Goal: Task Accomplishment & Management: Use online tool/utility

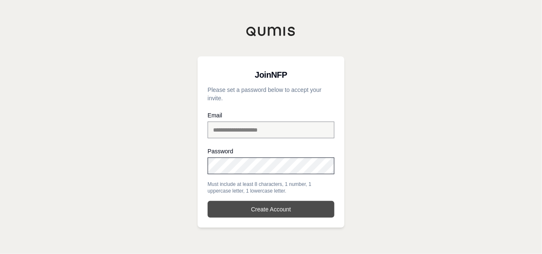
click at [225, 206] on button "Create Account" at bounding box center [271, 209] width 127 height 17
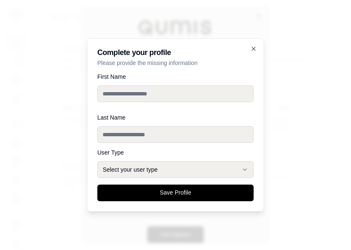
click at [134, 96] on input "First Name" at bounding box center [176, 94] width 156 height 17
type input "*****"
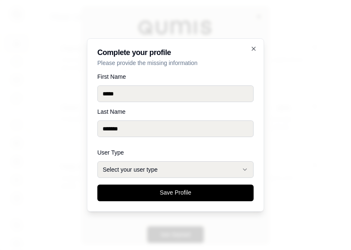
type input "*******"
click at [183, 174] on button "Select your user type" at bounding box center [176, 169] width 156 height 17
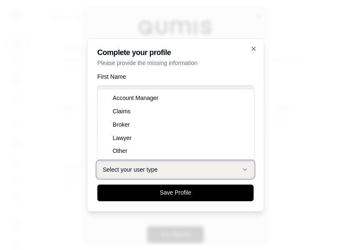
select select "******"
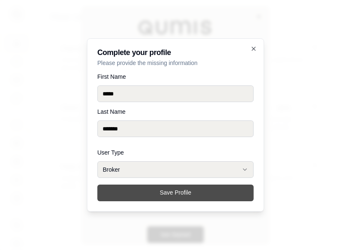
click at [150, 201] on button "Save Profile" at bounding box center [176, 193] width 156 height 17
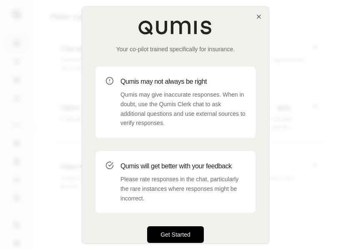
click at [189, 237] on button "Get Started" at bounding box center [175, 235] width 57 height 17
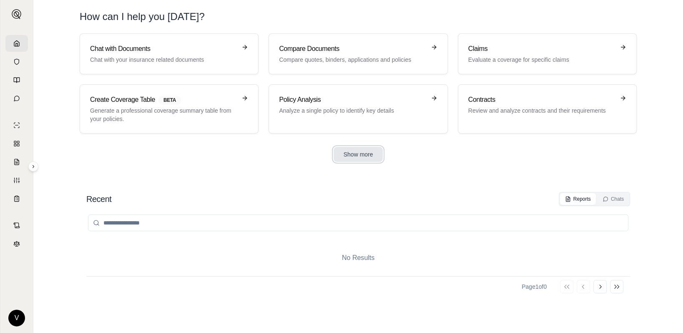
click at [354, 151] on button "Show more" at bounding box center [359, 154] width 50 height 15
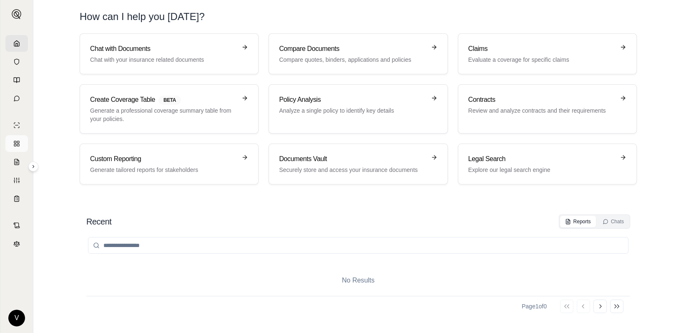
click at [18, 144] on icon at bounding box center [16, 143] width 7 height 7
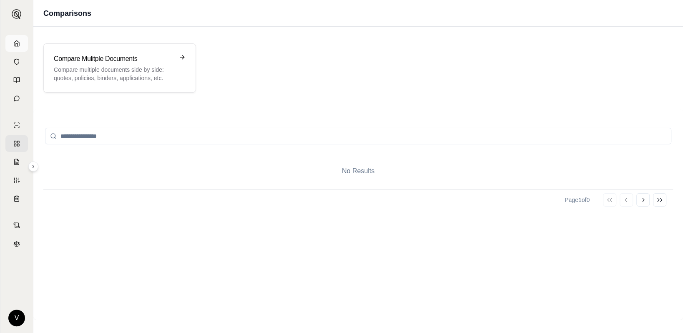
click at [20, 39] on link at bounding box center [16, 43] width 23 height 17
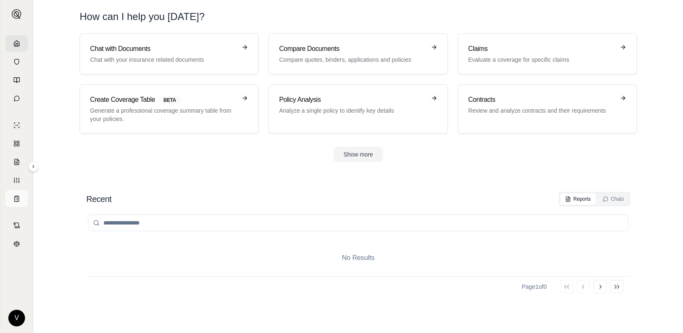
click at [19, 199] on icon at bounding box center [17, 198] width 5 height 5
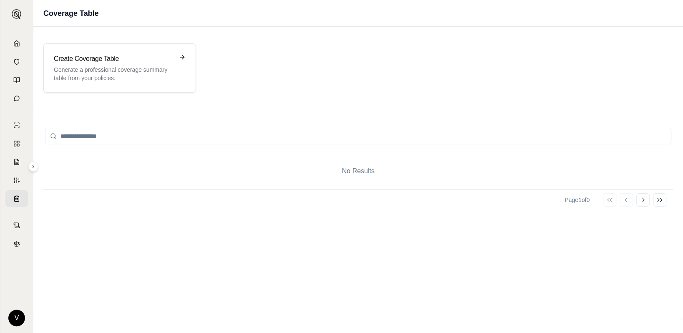
click at [69, 135] on input "search" at bounding box center [358, 136] width 627 height 17
click at [20, 141] on link at bounding box center [16, 143] width 23 height 17
click at [17, 162] on line at bounding box center [16, 162] width 2 height 0
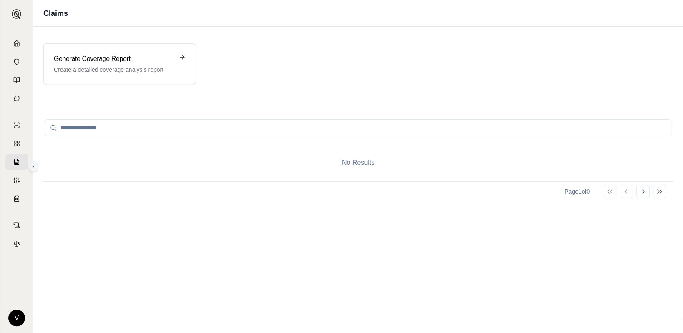
click at [32, 164] on icon at bounding box center [33, 166] width 5 height 5
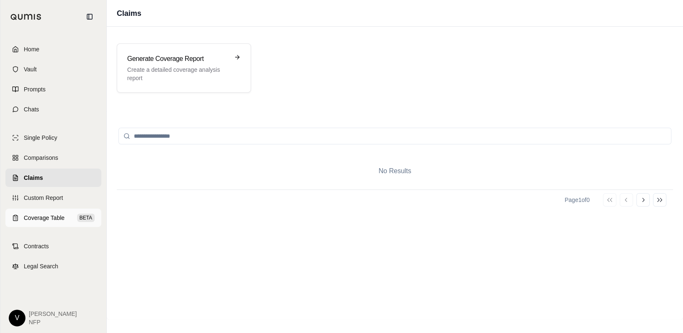
click at [40, 216] on span "Coverage Table" at bounding box center [44, 218] width 41 height 8
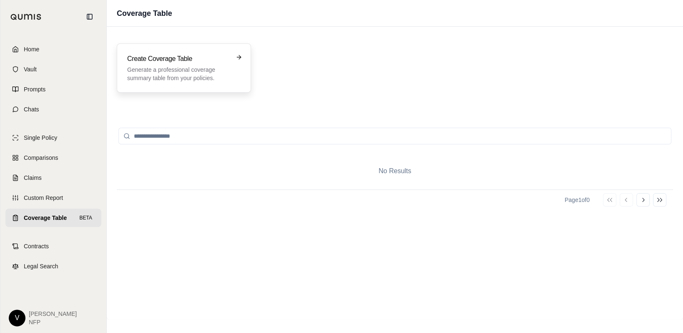
click at [178, 58] on h3 "Create Coverage Table" at bounding box center [178, 59] width 102 height 10
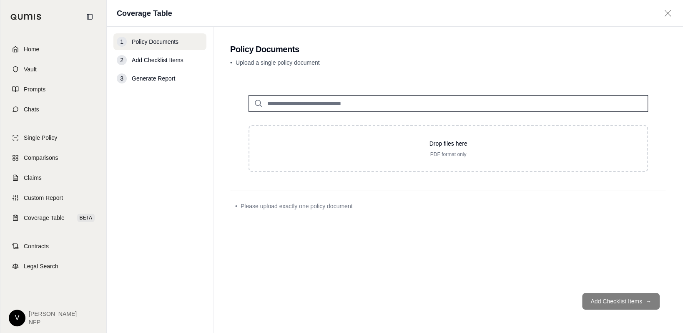
click at [311, 97] on input "search" at bounding box center [449, 103] width 400 height 17
click at [290, 61] on span "Upload a single policy document" at bounding box center [278, 62] width 84 height 7
drag, startPoint x: 338, startPoint y: 65, endPoint x: 243, endPoint y: 60, distance: 95.2
click at [243, 60] on p "• Upload a single policy document" at bounding box center [448, 62] width 436 height 8
click at [51, 200] on span "Custom Report" at bounding box center [43, 198] width 39 height 8
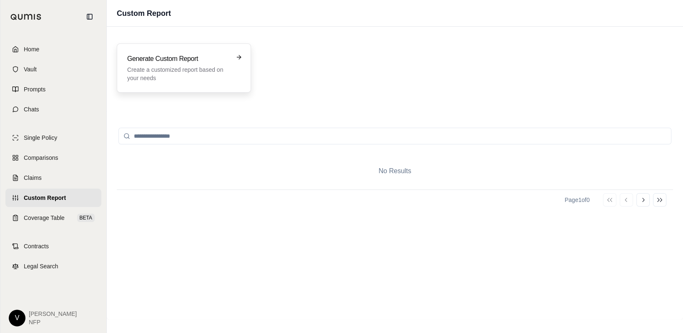
click at [151, 86] on div "Generate Custom Report Create a customized report based on your needs" at bounding box center [184, 67] width 134 height 49
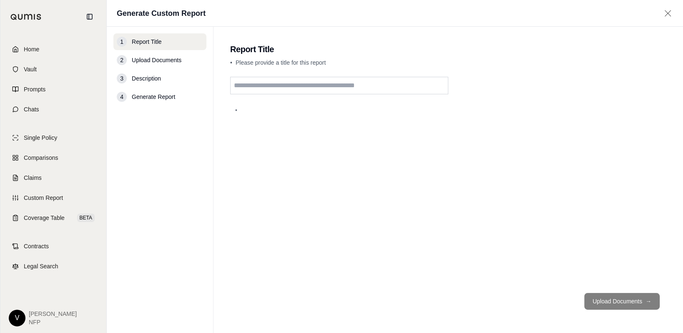
click at [242, 84] on input "text" at bounding box center [339, 86] width 218 height 18
type input "*"
type input "**********"
click at [473, 233] on div "**********" at bounding box center [448, 181] width 436 height 209
click at [303, 85] on input "**********" at bounding box center [339, 86] width 218 height 18
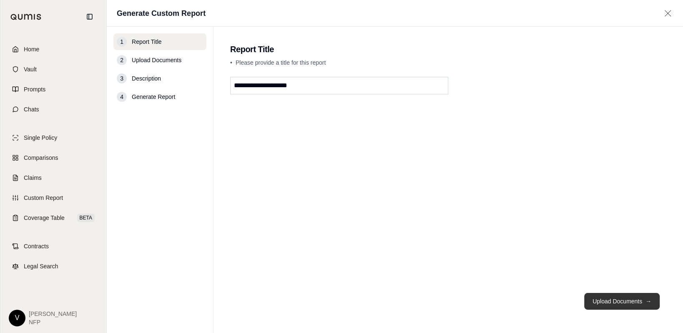
click at [542, 253] on button "Upload Documents →" at bounding box center [622, 301] width 76 height 17
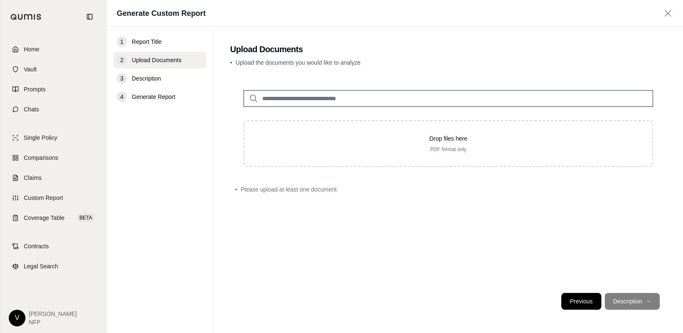
click at [542, 253] on button "Previous" at bounding box center [582, 301] width 40 height 17
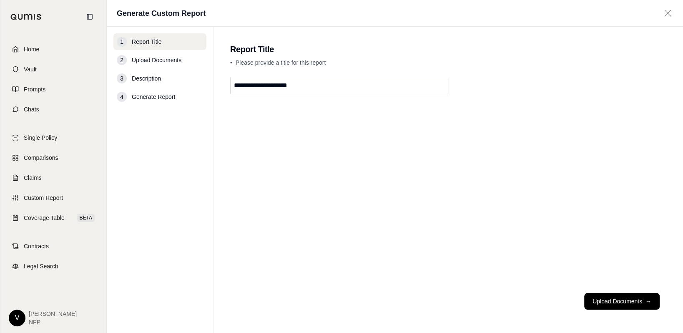
click at [314, 90] on input "**********" at bounding box center [339, 86] width 218 height 18
click at [417, 89] on input "**********" at bounding box center [339, 86] width 218 height 18
type input "**********"
click at [510, 151] on div "**********" at bounding box center [448, 181] width 436 height 209
click at [542, 253] on button "Upload Documents →" at bounding box center [622, 301] width 76 height 17
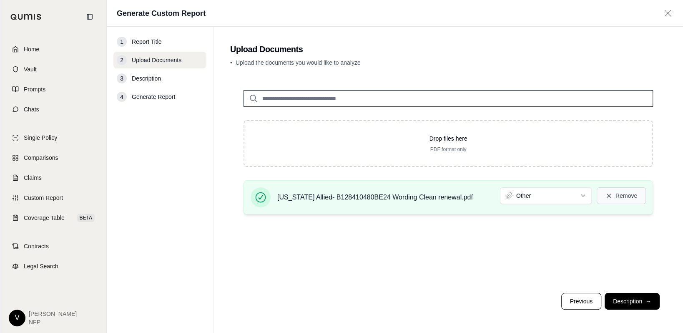
click at [542, 195] on button "Remove" at bounding box center [621, 195] width 49 height 17
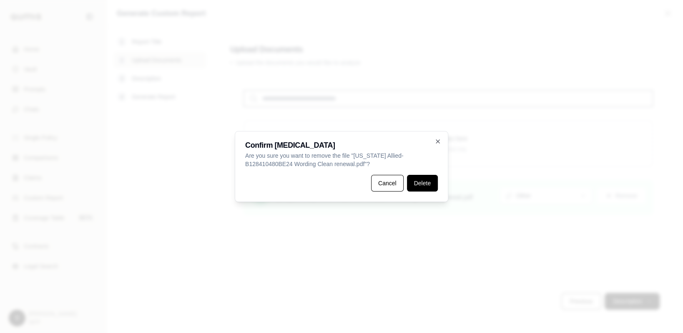
click at [418, 183] on button "Delete" at bounding box center [422, 183] width 31 height 17
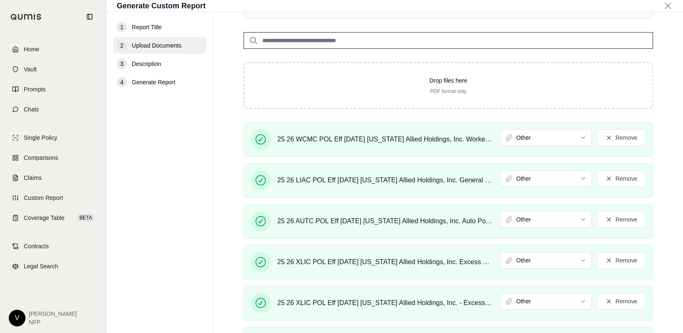
scroll to position [250, 0]
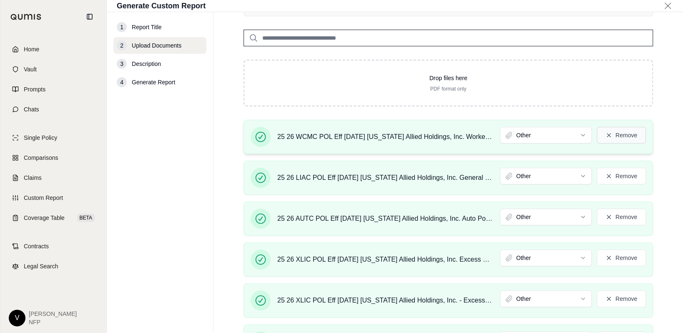
click at [542, 138] on button "Remove" at bounding box center [621, 135] width 49 height 17
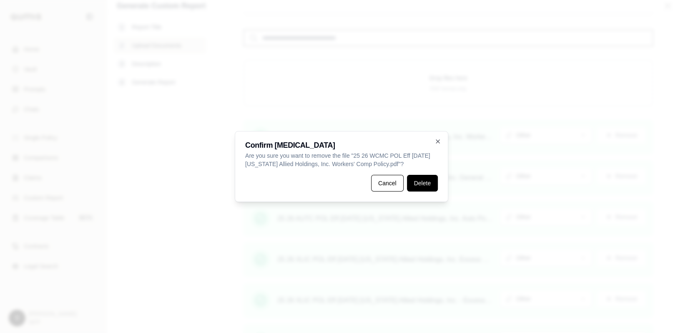
click at [415, 184] on button "Delete" at bounding box center [422, 183] width 31 height 17
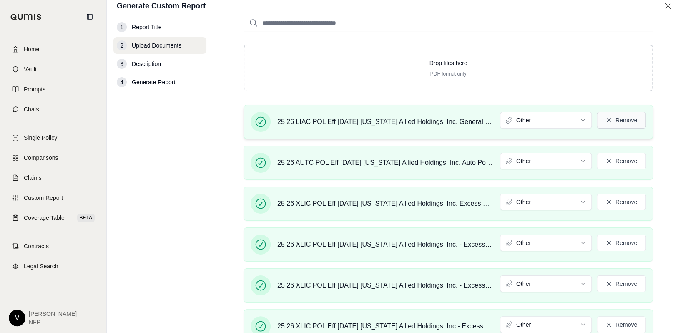
click at [542, 123] on button "Remove" at bounding box center [621, 120] width 49 height 17
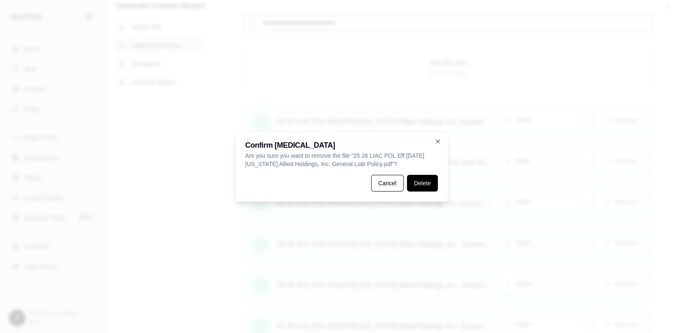
click at [433, 183] on button "Delete" at bounding box center [422, 183] width 31 height 17
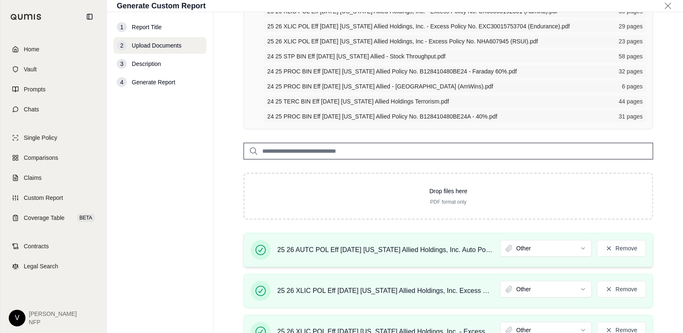
scroll to position [42, 0]
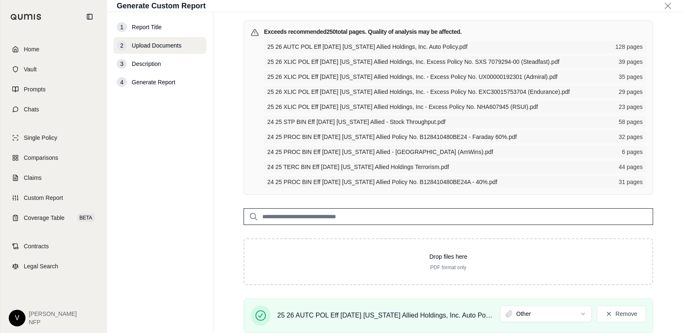
click at [326, 213] on input "search" at bounding box center [449, 216] width 410 height 17
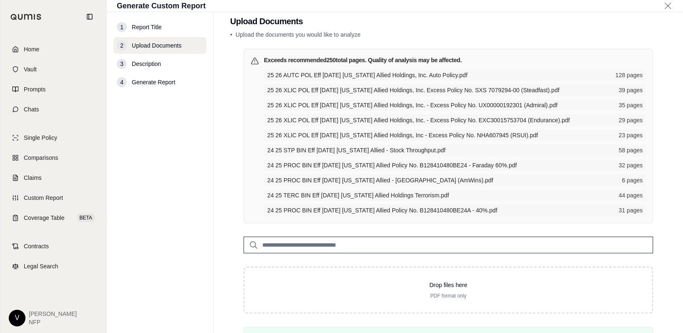
scroll to position [0, 0]
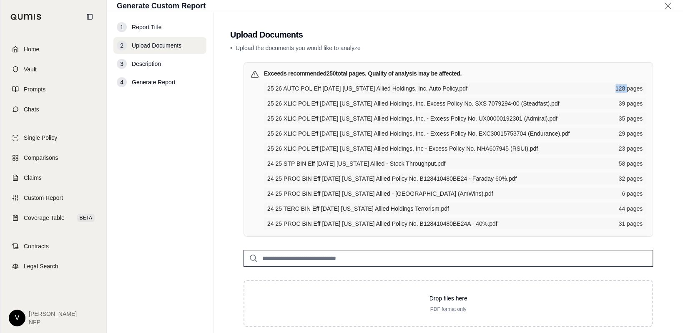
drag, startPoint x: 609, startPoint y: 88, endPoint x: 622, endPoint y: 89, distance: 12.9
click at [542, 89] on span "128 pages" at bounding box center [629, 88] width 27 height 8
drag, startPoint x: 622, startPoint y: 89, endPoint x: 588, endPoint y: 91, distance: 33.8
click at [542, 91] on span "25 26 AUTC POL Eff [DATE] [US_STATE] Allied Holdings, Inc. Auto Policy.pdf" at bounding box center [438, 88] width 343 height 8
click at [319, 253] on input "search" at bounding box center [449, 258] width 410 height 17
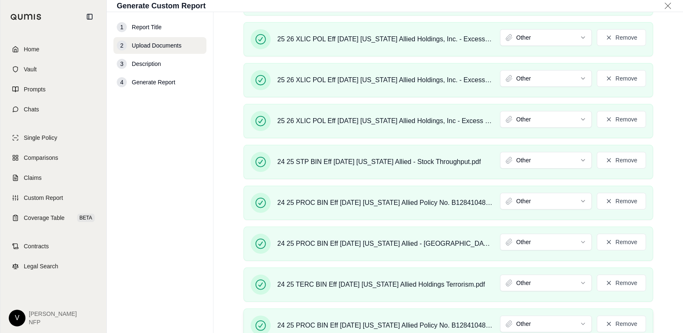
scroll to position [461, 0]
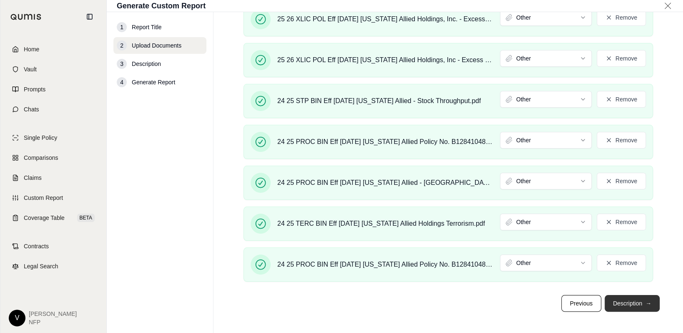
click at [542, 253] on button "Description →" at bounding box center [632, 303] width 55 height 17
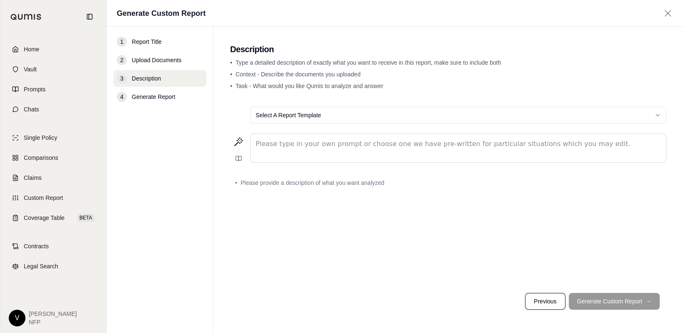
scroll to position [0, 0]
click at [287, 119] on html "Home Vault Prompts Chats Single Policy Comparisons Claims Custom Report Coverag…" at bounding box center [341, 166] width 683 height 333
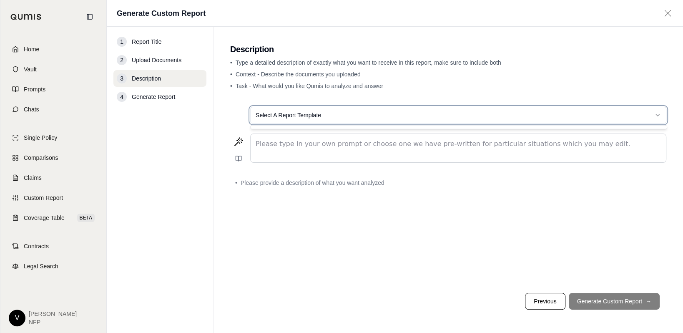
click at [283, 148] on html "Home Vault Prompts Chats Single Policy Comparisons Claims Custom Report Coverag…" at bounding box center [341, 166] width 683 height 333
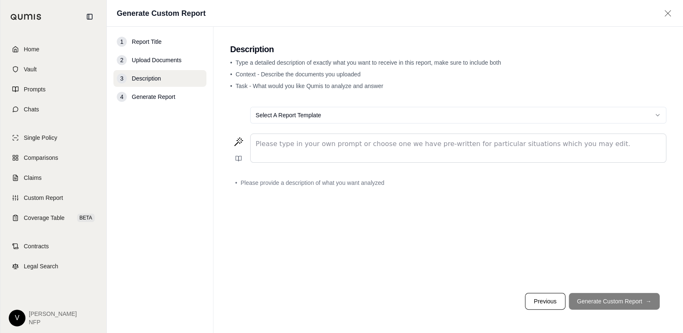
click at [283, 148] on p "editable markdown" at bounding box center [459, 144] width 406 height 10
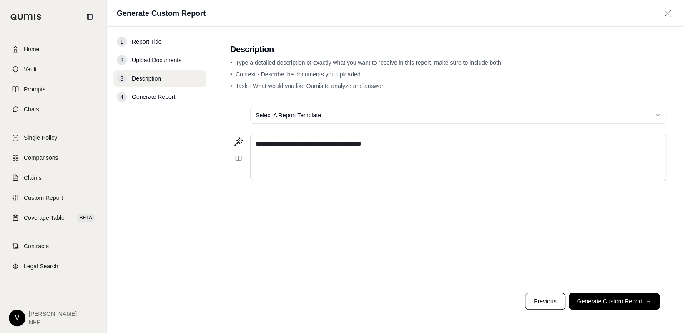
click at [258, 156] on div "**********" at bounding box center [459, 157] width 416 height 47
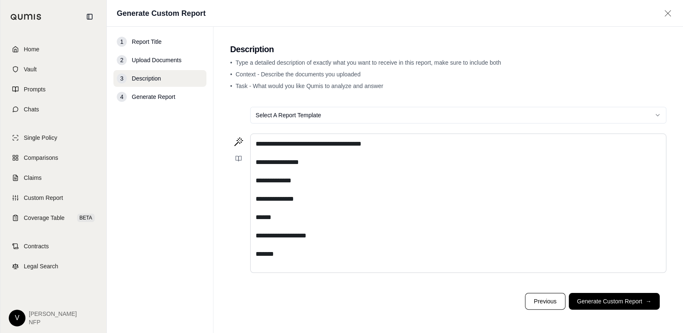
click at [295, 253] on p "*******" at bounding box center [459, 254] width 406 height 10
click at [380, 146] on p "**********" at bounding box center [459, 144] width 406 height 10
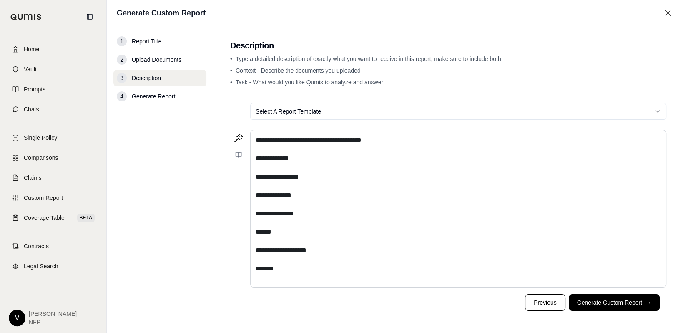
scroll to position [4, 0]
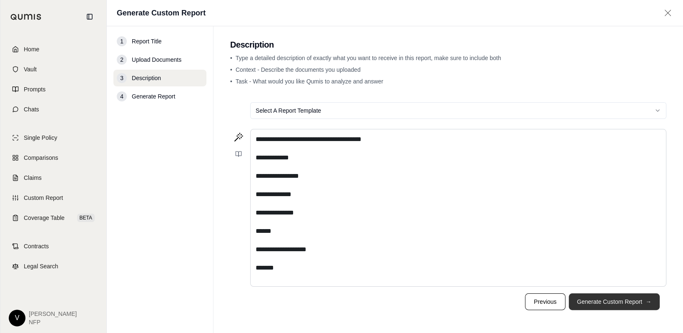
click at [542, 253] on button "Generate Custom Report →" at bounding box center [614, 301] width 91 height 17
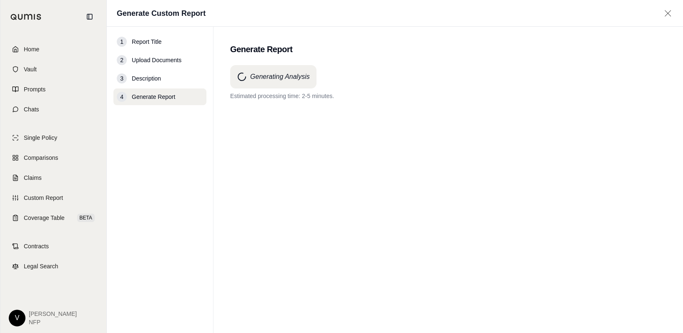
scroll to position [0, 0]
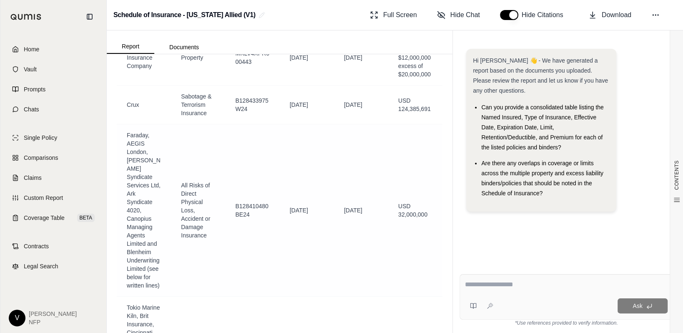
scroll to position [417, 0]
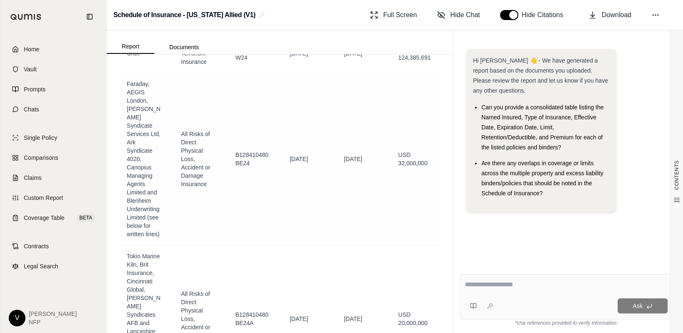
click at [207, 177] on span "All Risks of Direct Physical Loss, Accident or Damage Insurance" at bounding box center [198, 159] width 34 height 58
click at [199, 181] on span "All Risks of Direct Physical Loss, Accident or Damage Insurance" at bounding box center [195, 159] width 29 height 57
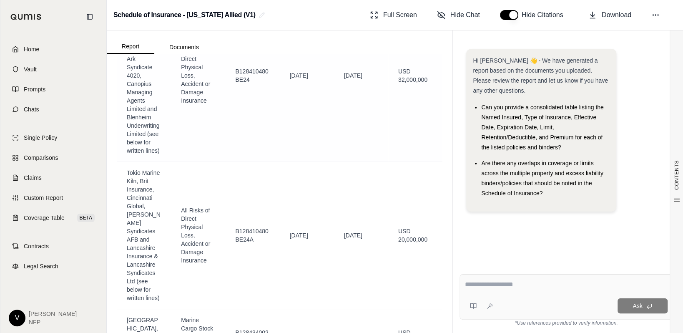
scroll to position [584, 0]
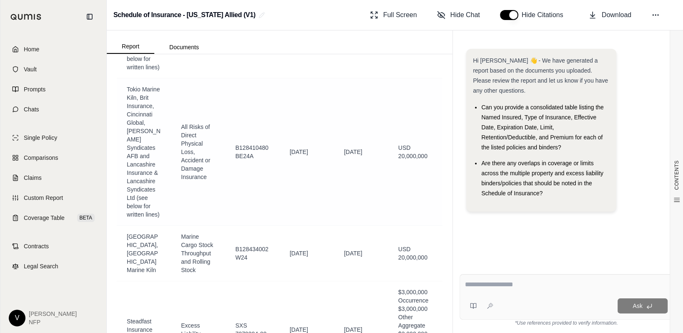
click at [207, 171] on td "All Risks of Direct Physical Loss, Accident or Damage Insurance" at bounding box center [198, 151] width 54 height 147
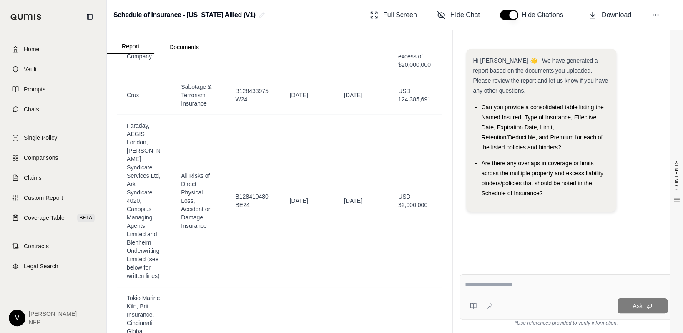
scroll to position [125, 0]
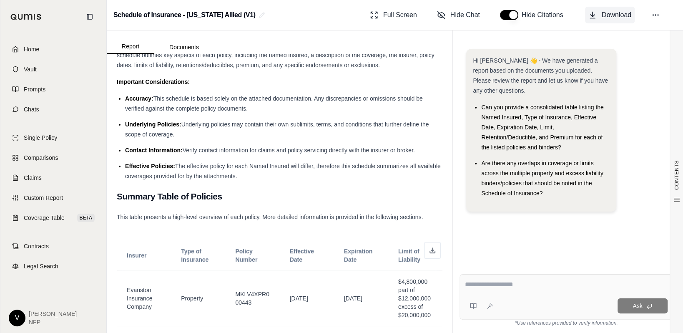
click at [542, 16] on span "Download" at bounding box center [617, 15] width 30 height 10
drag, startPoint x: 429, startPoint y: 163, endPoint x: 427, endPoint y: 175, distance: 12.3
click at [429, 163] on li "Effective Policies: The effective policy for each Named Insured will differ, th…" at bounding box center [283, 171] width 317 height 20
click at [430, 249] on button at bounding box center [432, 250] width 17 height 17
click at [474, 253] on textarea at bounding box center [566, 285] width 203 height 10
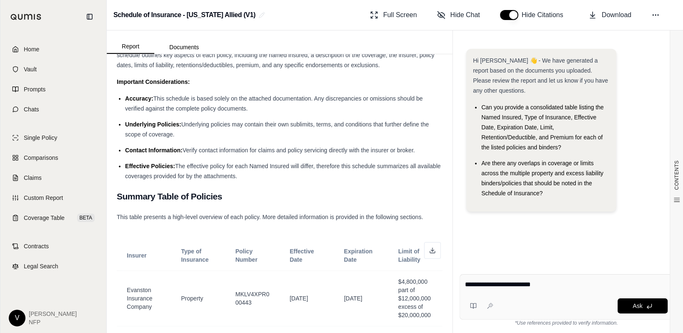
type textarea "**********"
click at [316, 153] on li "Contact Information: Verify contact information for claims and policy servicing…" at bounding box center [283, 150] width 317 height 10
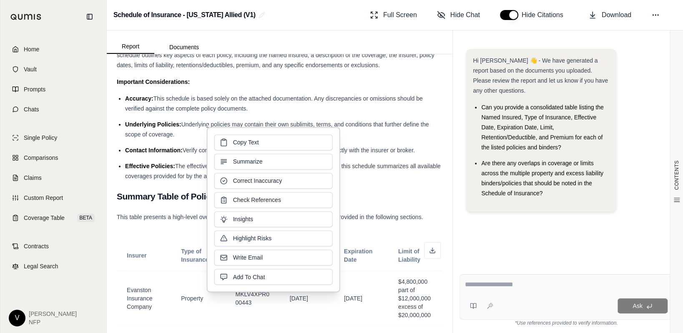
drag, startPoint x: 316, startPoint y: 153, endPoint x: 361, endPoint y: 153, distance: 45.5
click at [361, 153] on li "Contact Information: Verify contact information for claims and policy servicing…" at bounding box center [283, 150] width 317 height 10
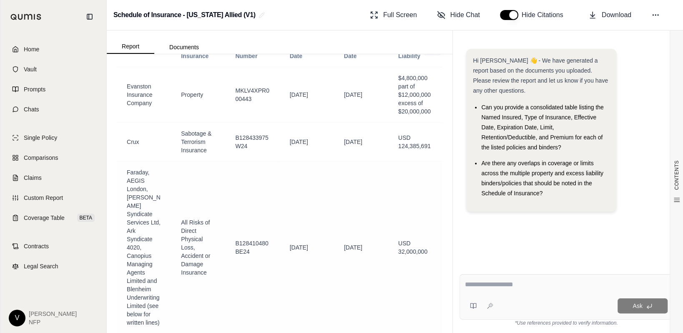
scroll to position [334, 0]
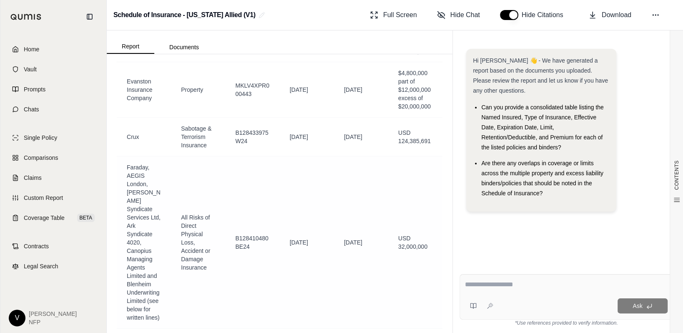
click at [388, 218] on td "USD 32,000,000" at bounding box center [415, 242] width 54 height 172
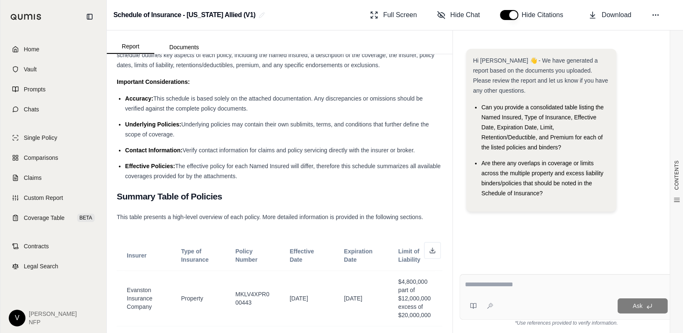
scroll to position [0, 0]
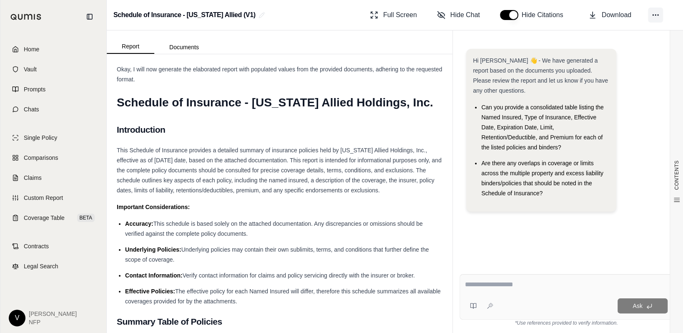
click at [542, 15] on icon at bounding box center [656, 15] width 8 height 8
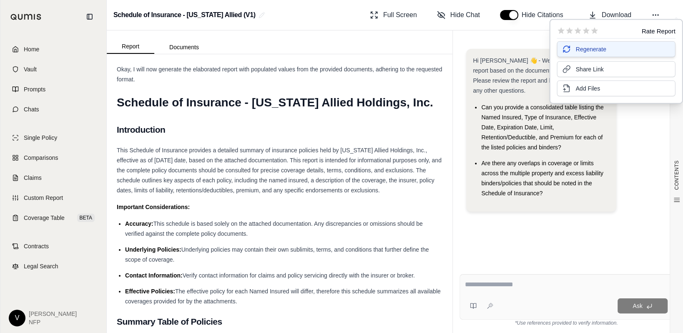
click at [542, 46] on span "Regenerate" at bounding box center [591, 49] width 30 height 8
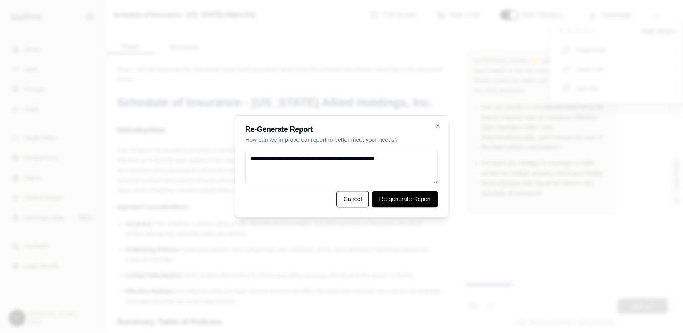
type textarea "**********"
click at [390, 203] on button "Re-generate Report" at bounding box center [405, 199] width 66 height 17
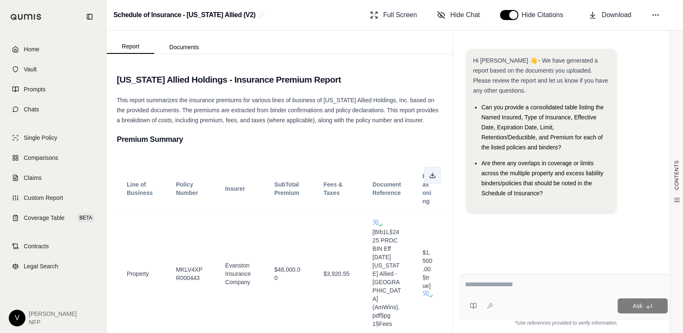
click at [429, 176] on icon at bounding box center [432, 175] width 7 height 7
